Goal: Transaction & Acquisition: Purchase product/service

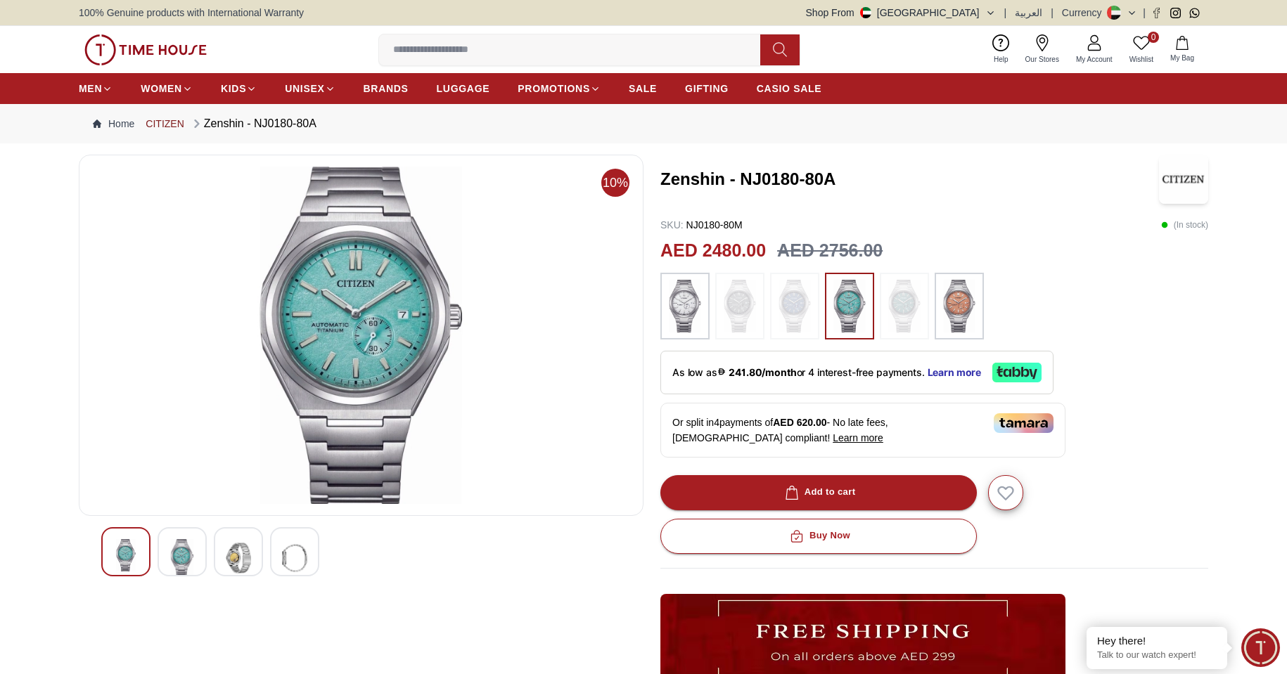
click at [159, 120] on link "CITIZEN" at bounding box center [165, 124] width 38 height 14
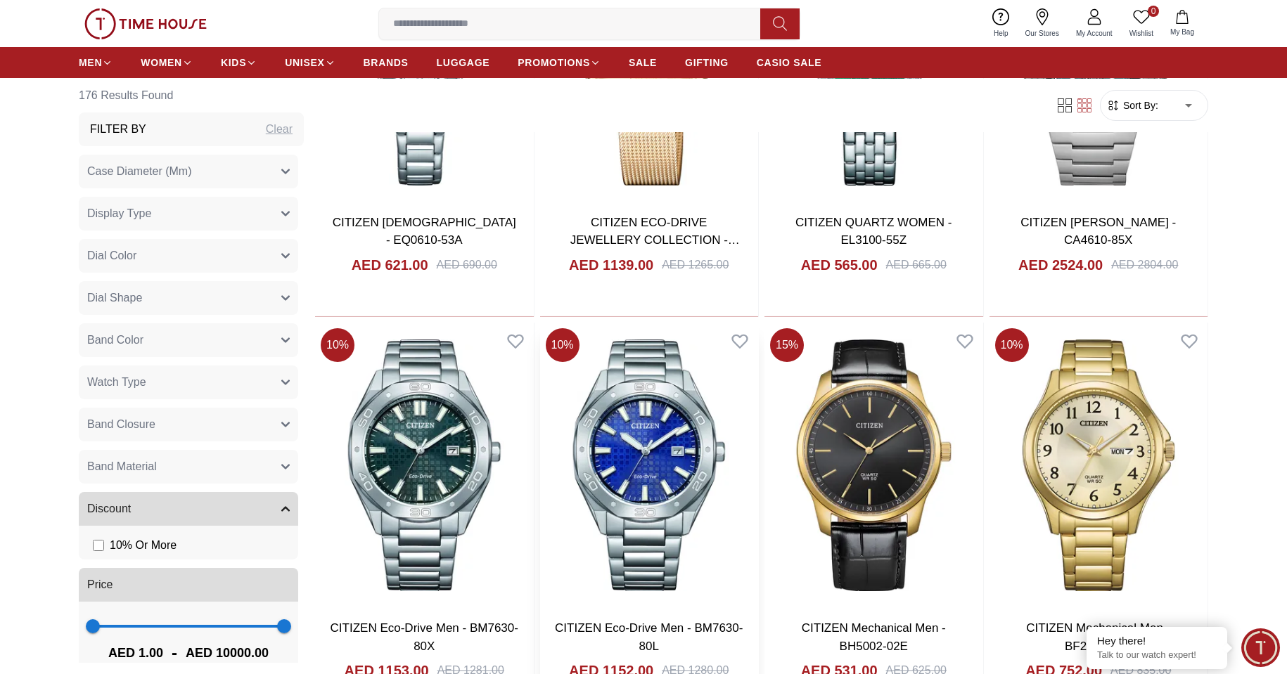
scroll to position [1406, 0]
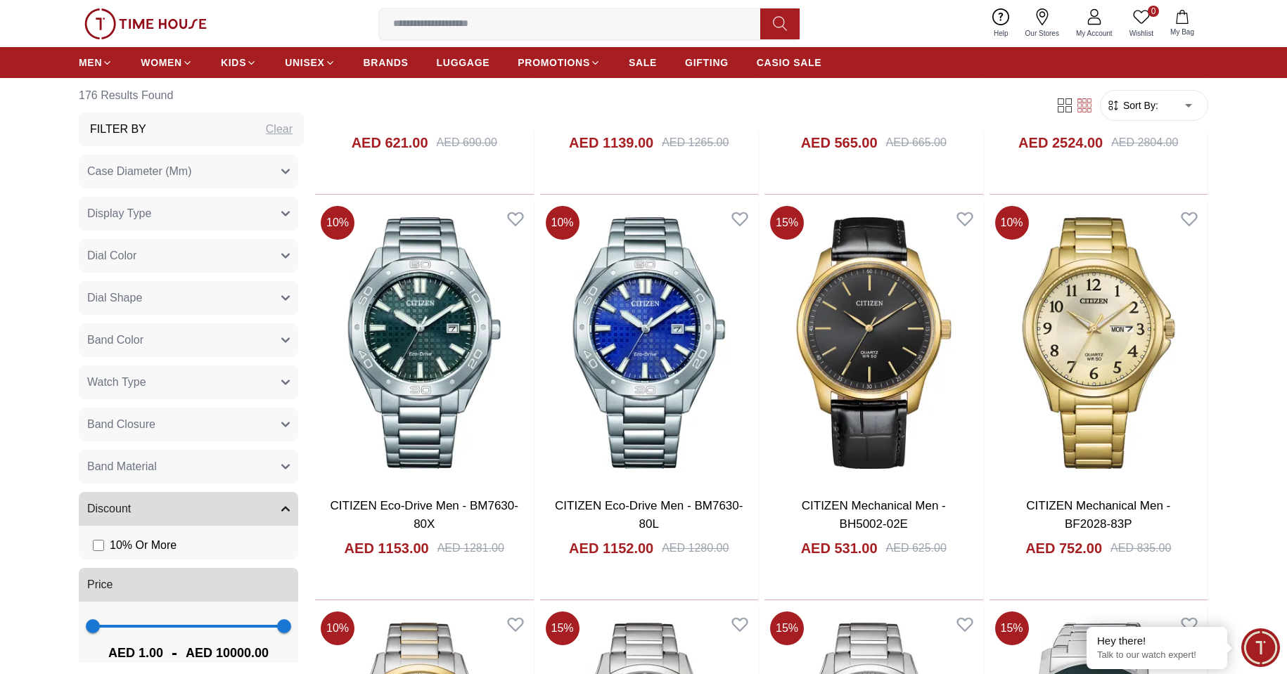
click at [1039, 27] on link "Our Stores" at bounding box center [1042, 24] width 51 height 36
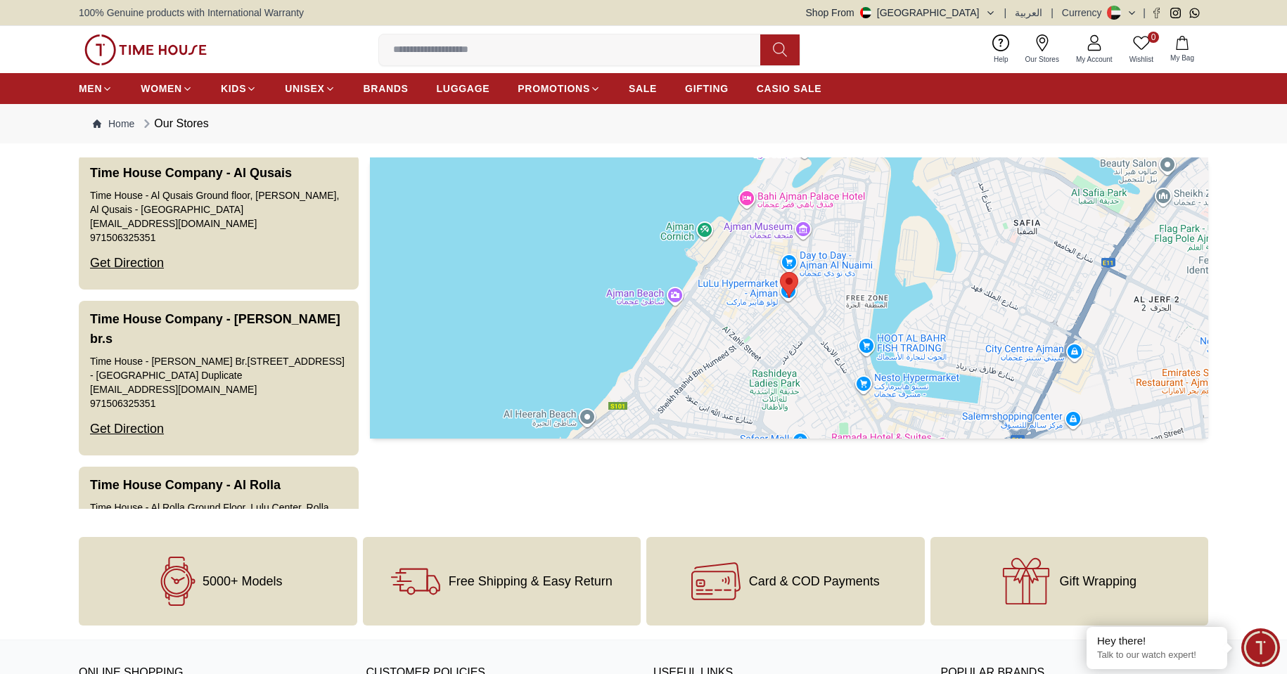
scroll to position [633, 0]
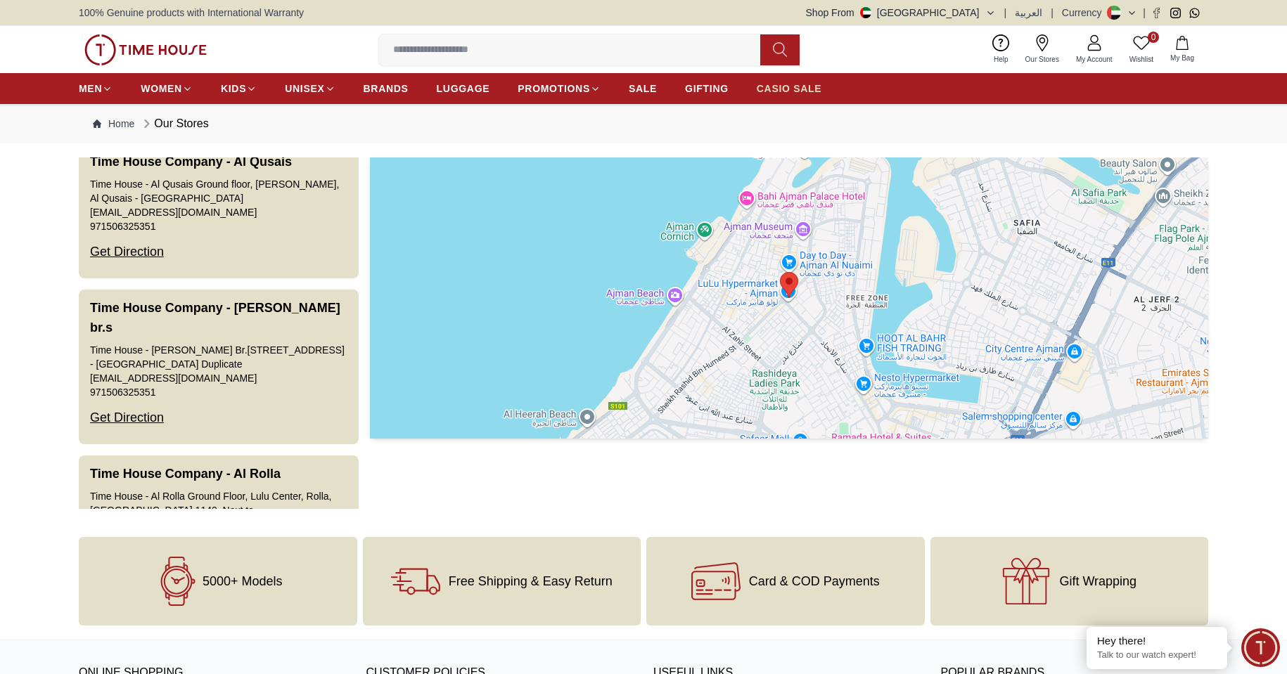
click at [763, 96] on link "CASIO SALE" at bounding box center [789, 88] width 65 height 25
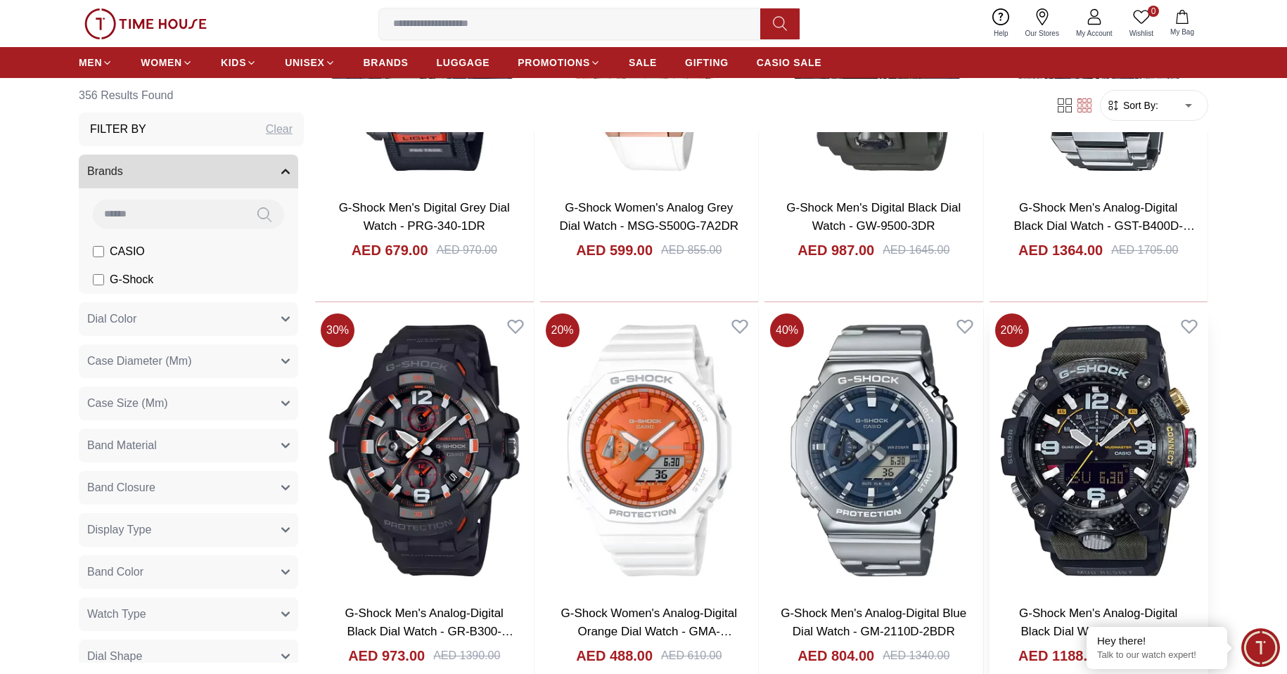
scroll to position [1617, 0]
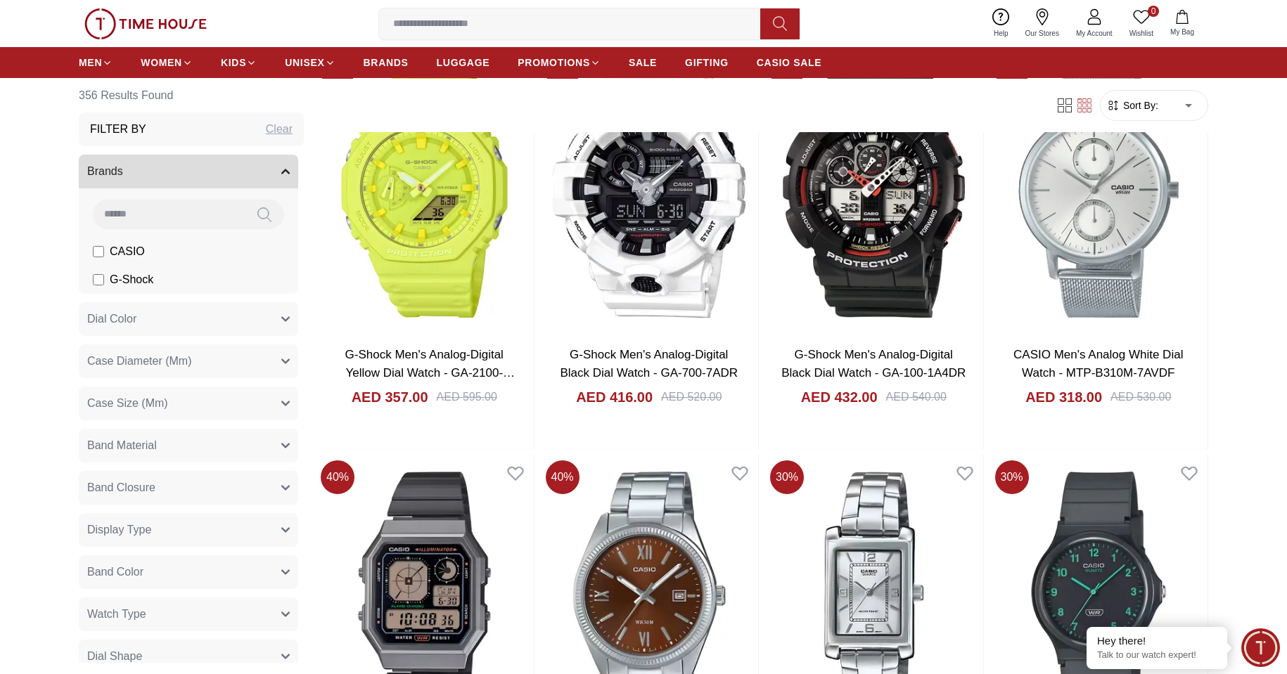
scroll to position [3375, 0]
